Goal: Navigation & Orientation: Find specific page/section

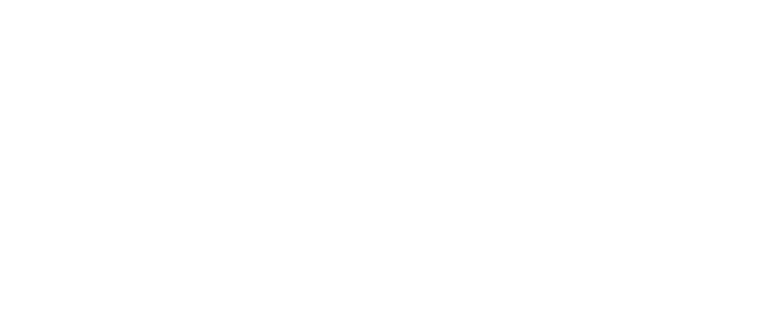
select select
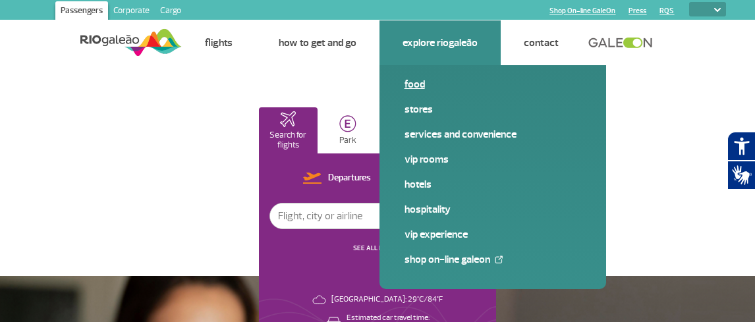
click at [422, 85] on link "Food" at bounding box center [492, 84] width 177 height 14
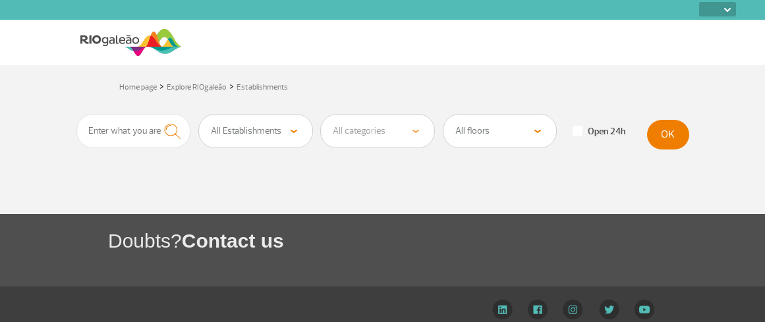
select select
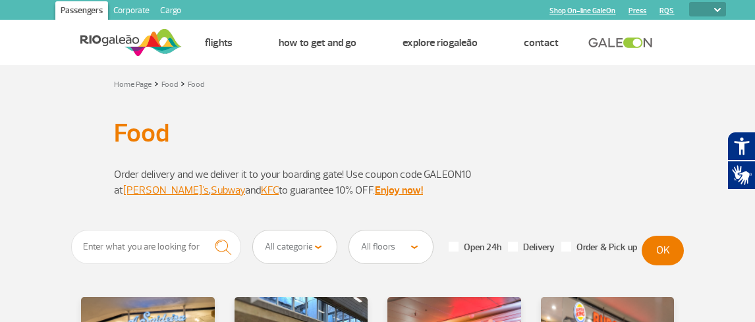
click at [398, 242] on select "All floors Public Area (before X-ray) Arrivals Public Area International Arriva…" at bounding box center [391, 247] width 84 height 33
select select "92"
click at [349, 231] on select "All floors Public Area (before X-ray) Arrivals Public Area International Arriva…" at bounding box center [391, 247] width 84 height 33
click at [666, 248] on button "OK" at bounding box center [663, 251] width 42 height 30
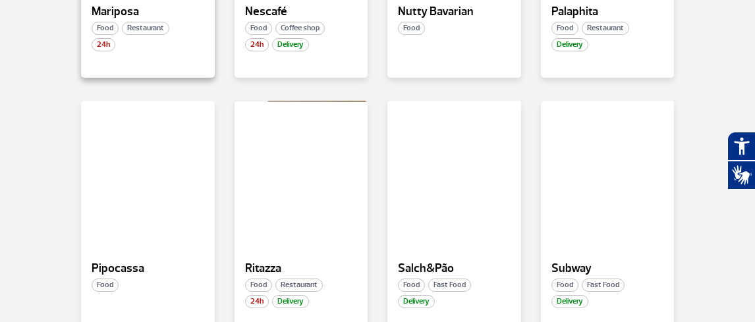
scroll to position [725, 0]
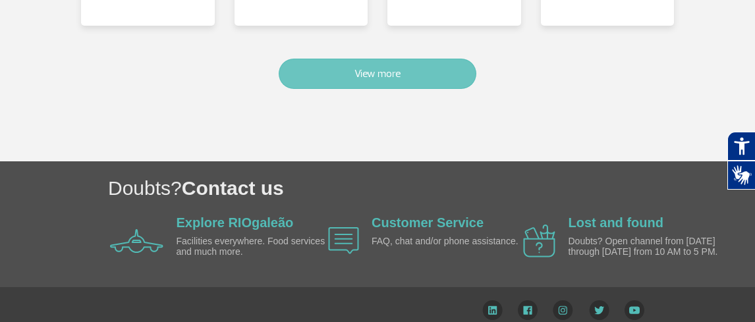
click at [347, 60] on button "View more" at bounding box center [378, 74] width 198 height 30
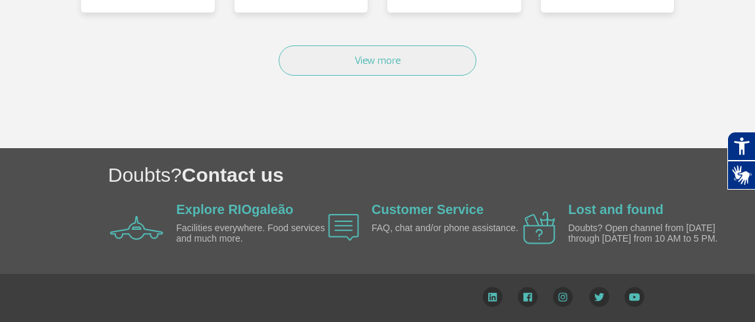
scroll to position [1032, 0]
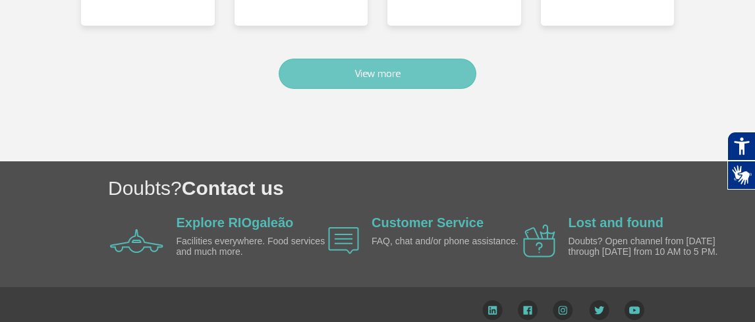
click at [389, 69] on button "View more" at bounding box center [378, 74] width 198 height 30
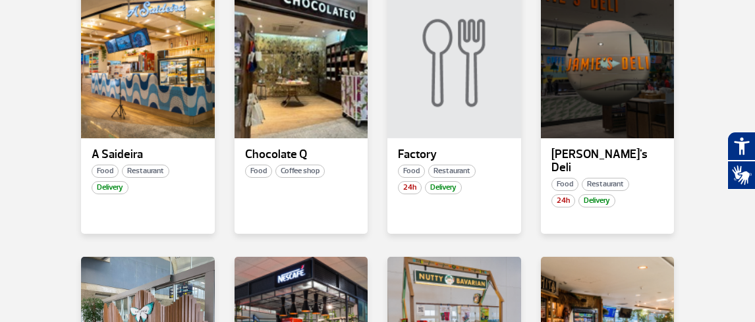
scroll to position [308, 0]
